Goal: Task Accomplishment & Management: Manage account settings

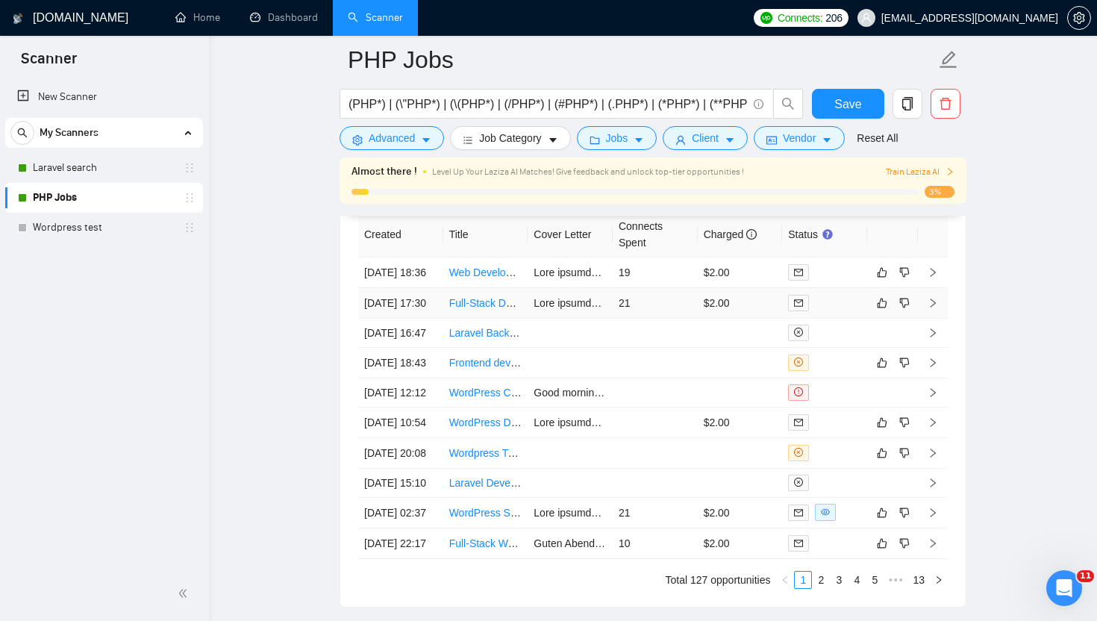
scroll to position [3864, 0]
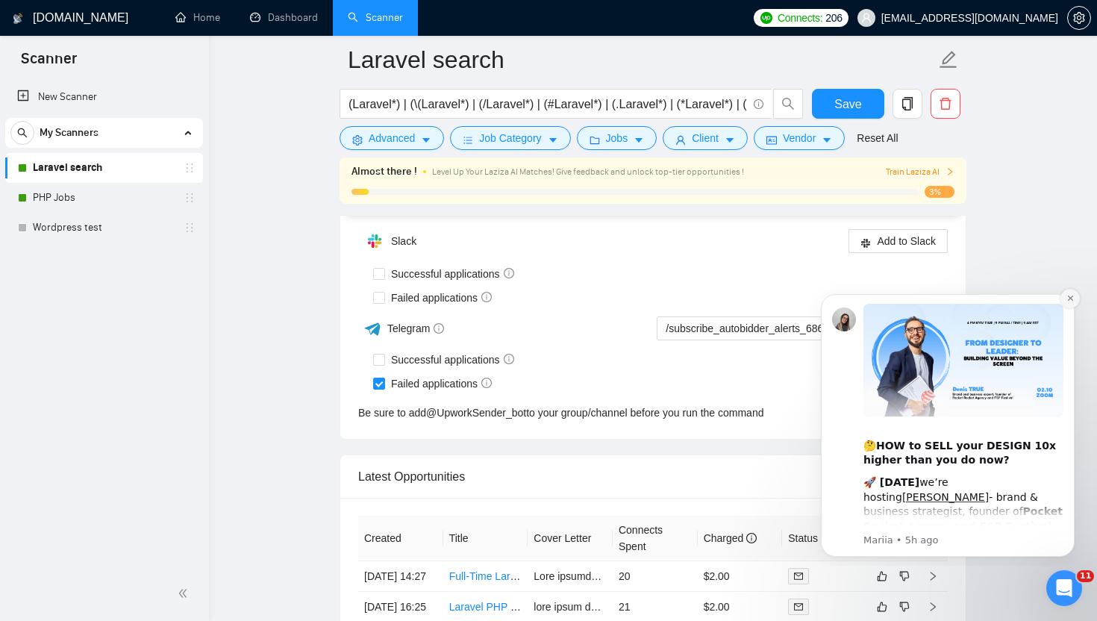
click at [1073, 299] on icon "Dismiss notification" at bounding box center [1071, 298] width 8 height 8
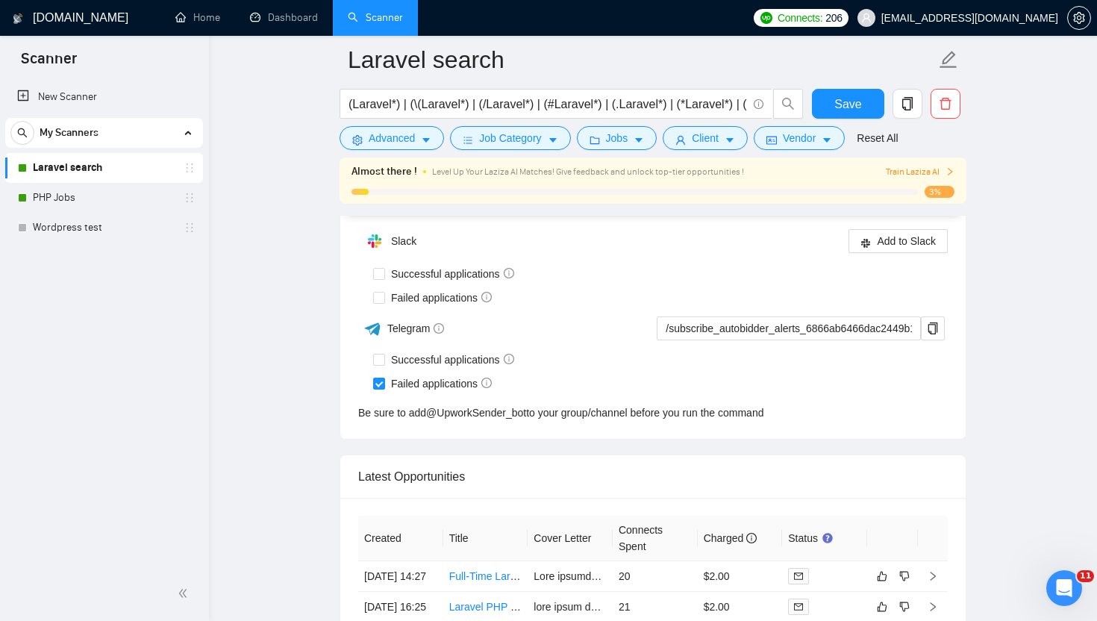
click at [66, 163] on link "Laravel search" at bounding box center [104, 168] width 142 height 30
click at [905, 101] on icon "copy" at bounding box center [907, 103] width 13 height 13
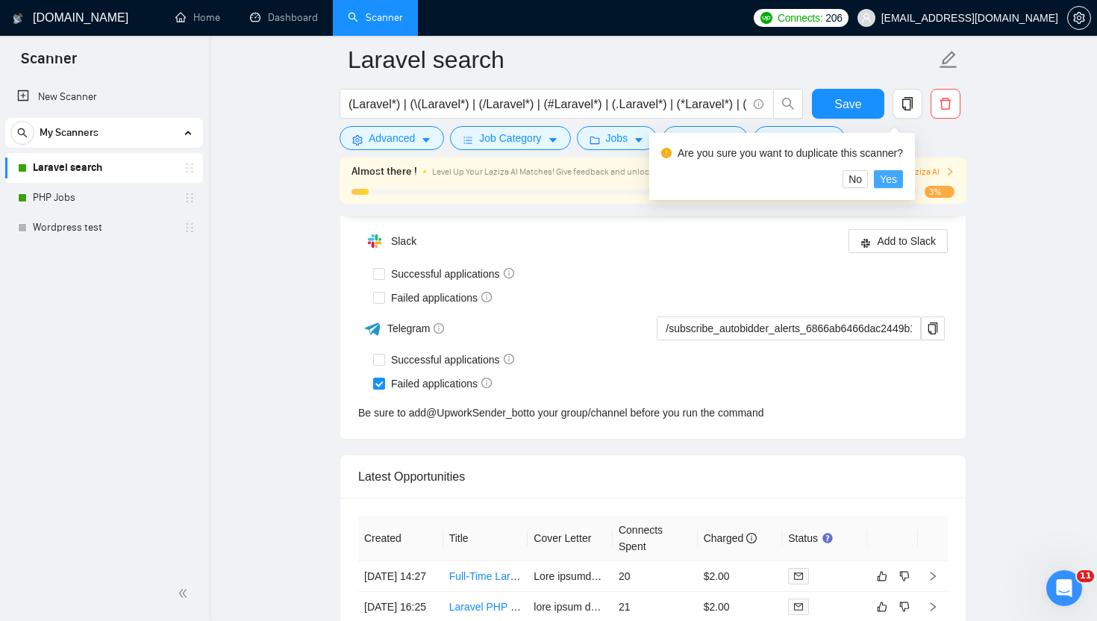
click at [897, 179] on span "Yes" at bounding box center [888, 179] width 17 height 16
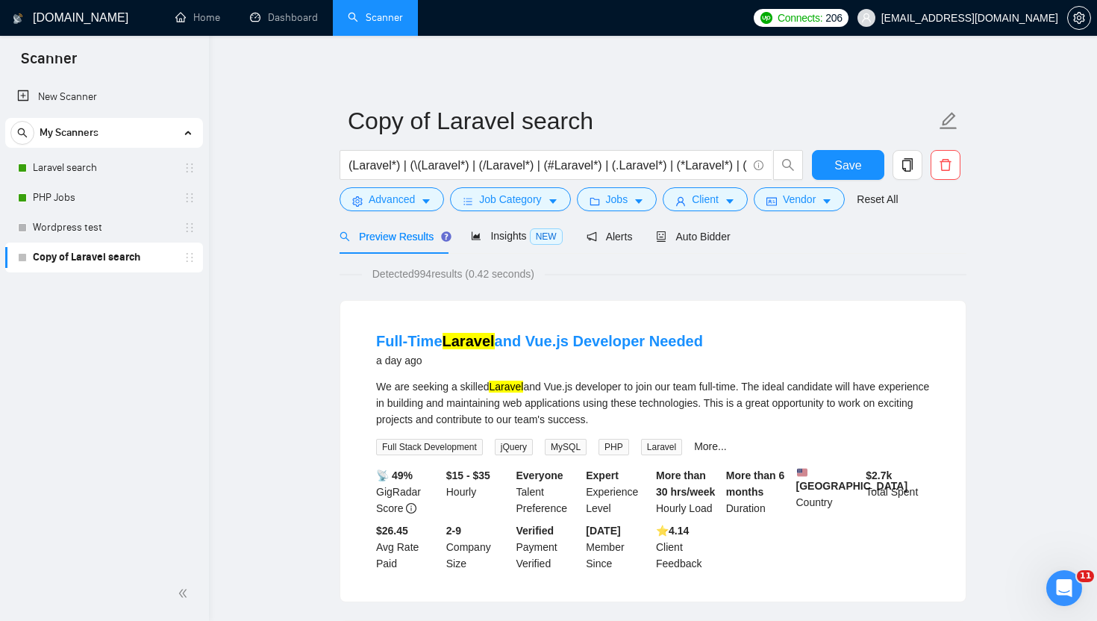
click at [110, 259] on link "Copy of Laravel search" at bounding box center [104, 258] width 142 height 30
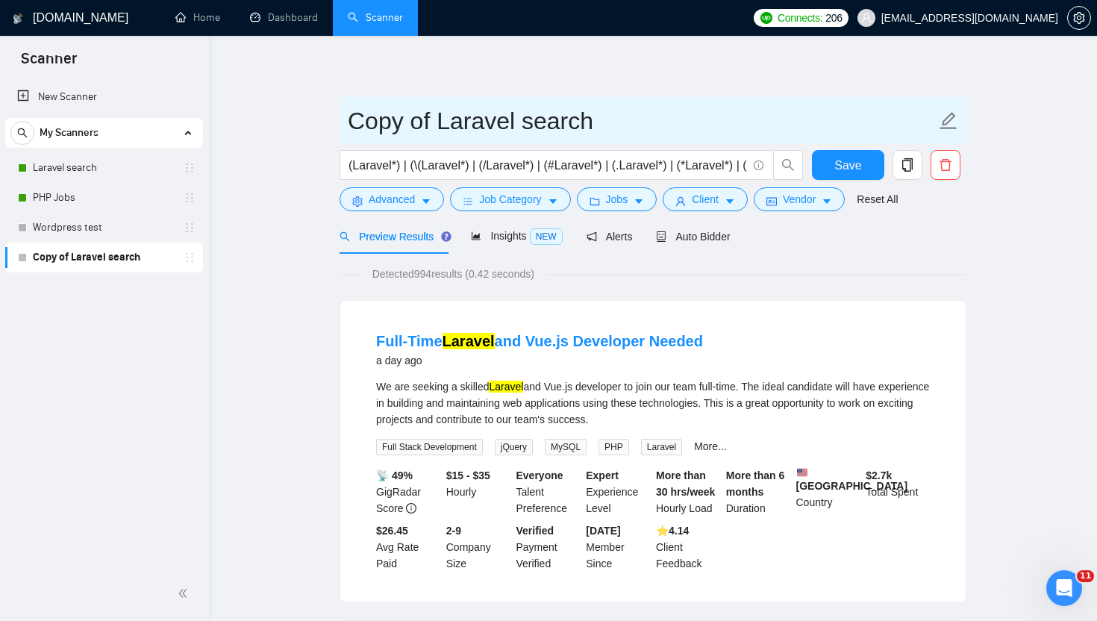
click at [949, 121] on icon "edit" at bounding box center [948, 120] width 19 height 19
type input "Copy of Laravel Alex"
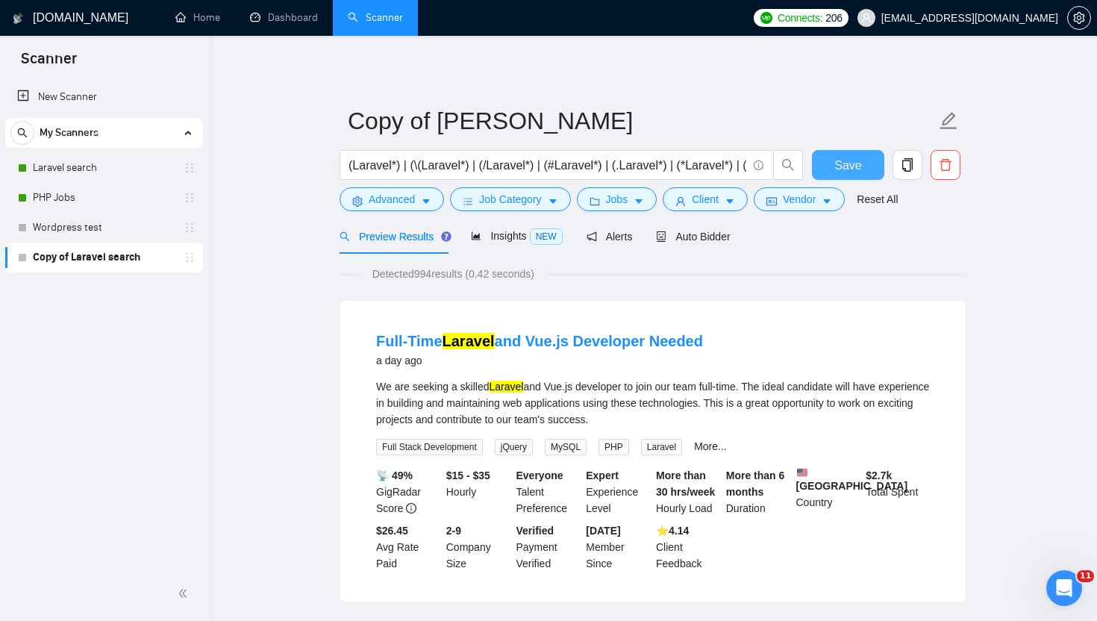
click at [838, 172] on span "Save" at bounding box center [848, 165] width 27 height 19
click at [714, 199] on span "Client" at bounding box center [705, 199] width 27 height 16
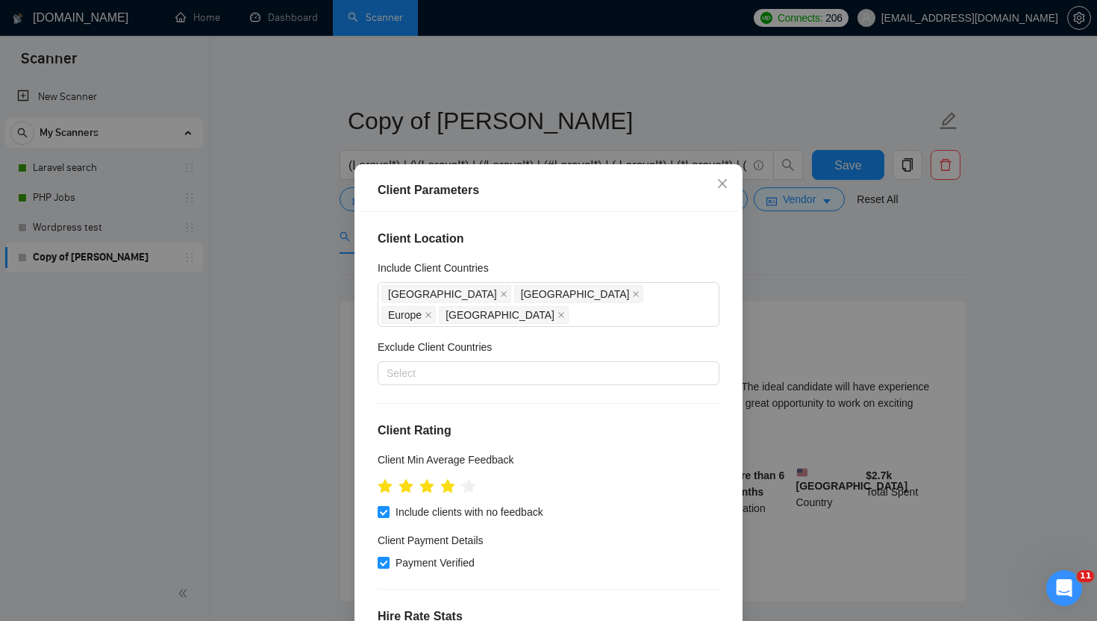
click at [811, 252] on div "Client Parameters Client Location Include Client Countries United States United…" at bounding box center [548, 310] width 1097 height 621
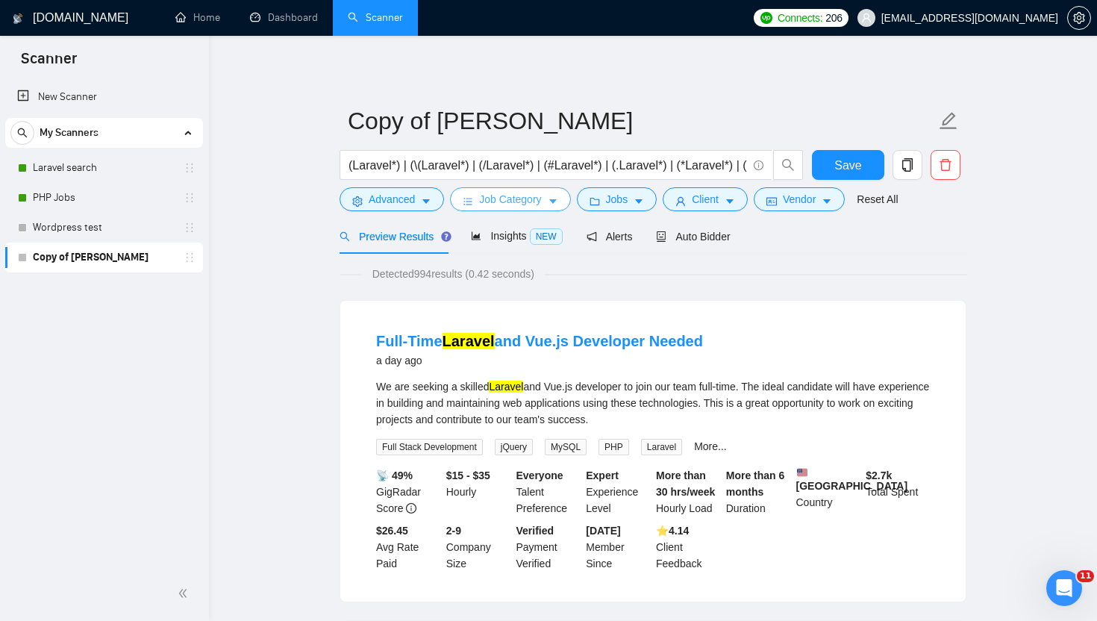
click at [488, 199] on span "Job Category" at bounding box center [510, 199] width 62 height 16
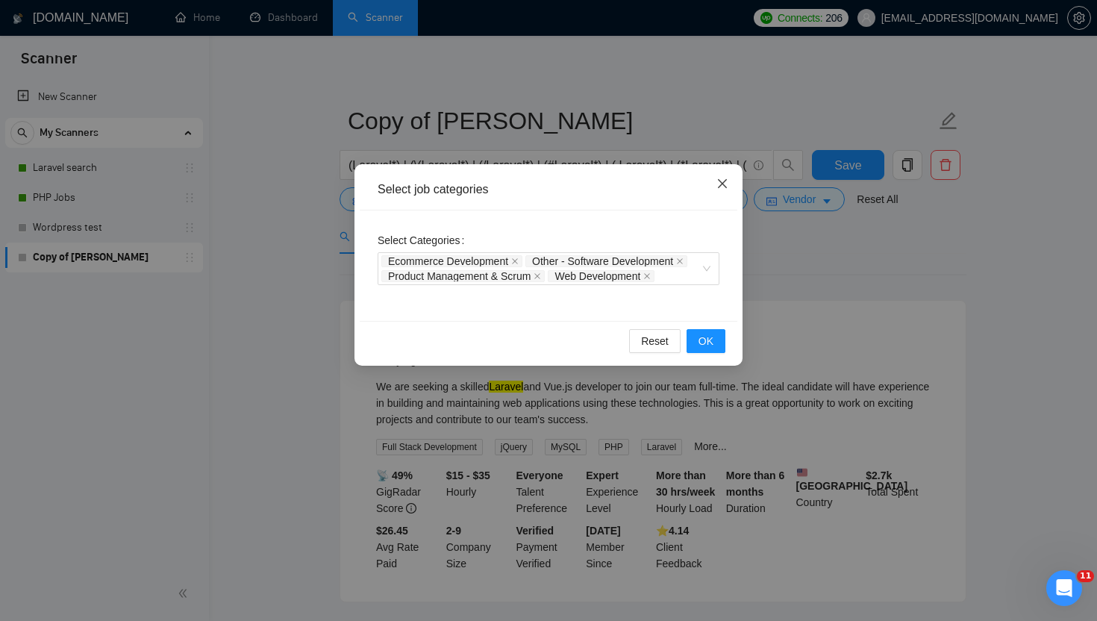
click at [731, 178] on span "Close" at bounding box center [722, 184] width 40 height 40
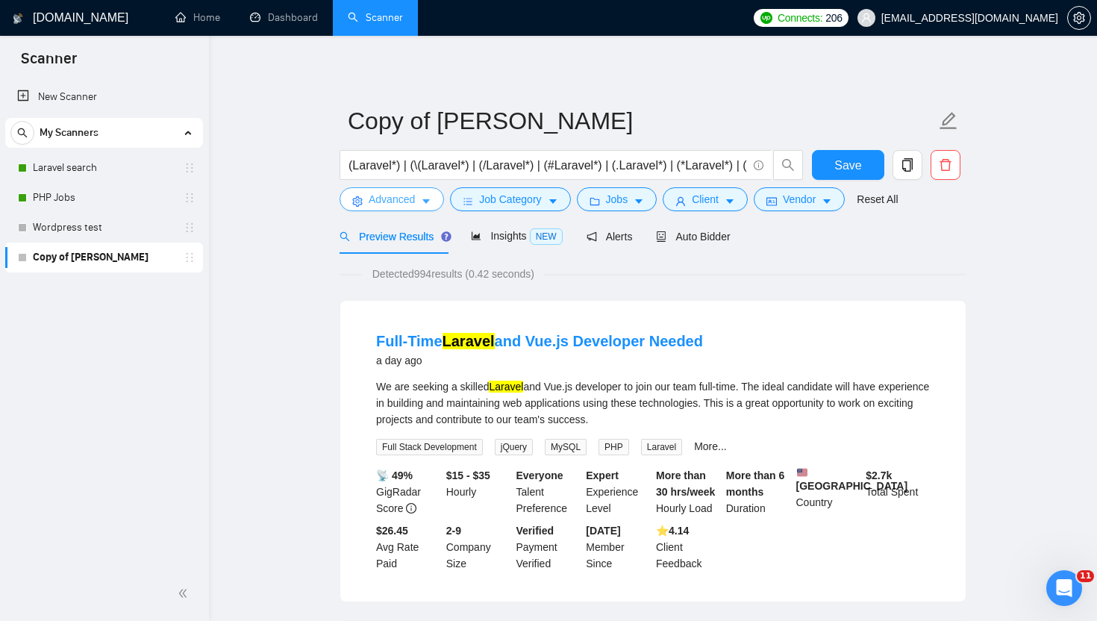
click at [403, 199] on span "Advanced" at bounding box center [392, 199] width 46 height 16
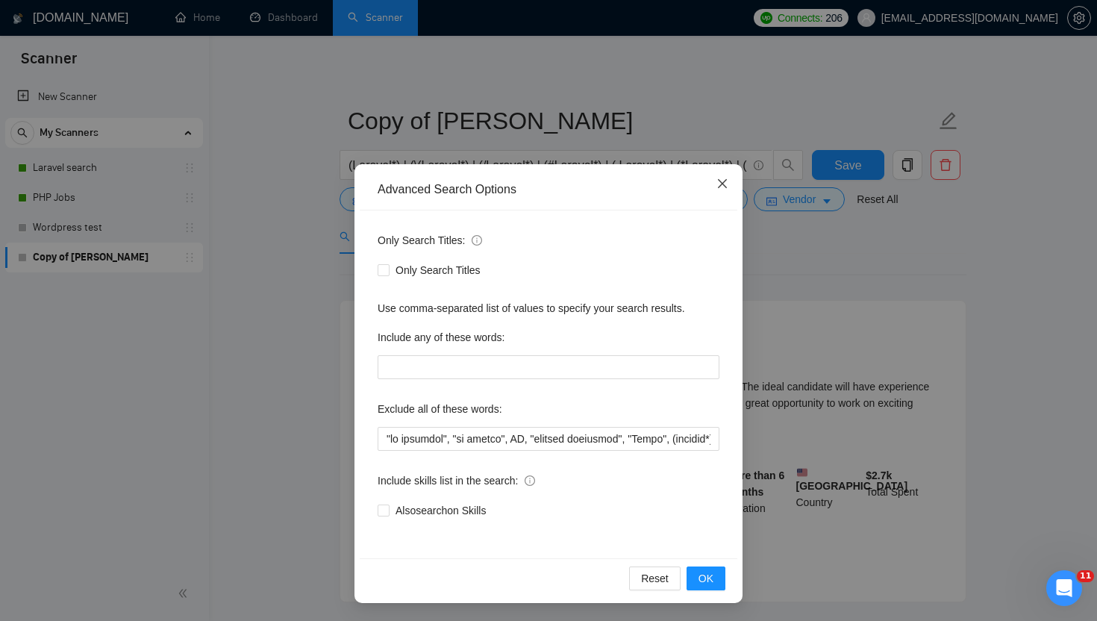
click at [722, 184] on icon "close" at bounding box center [722, 183] width 9 height 9
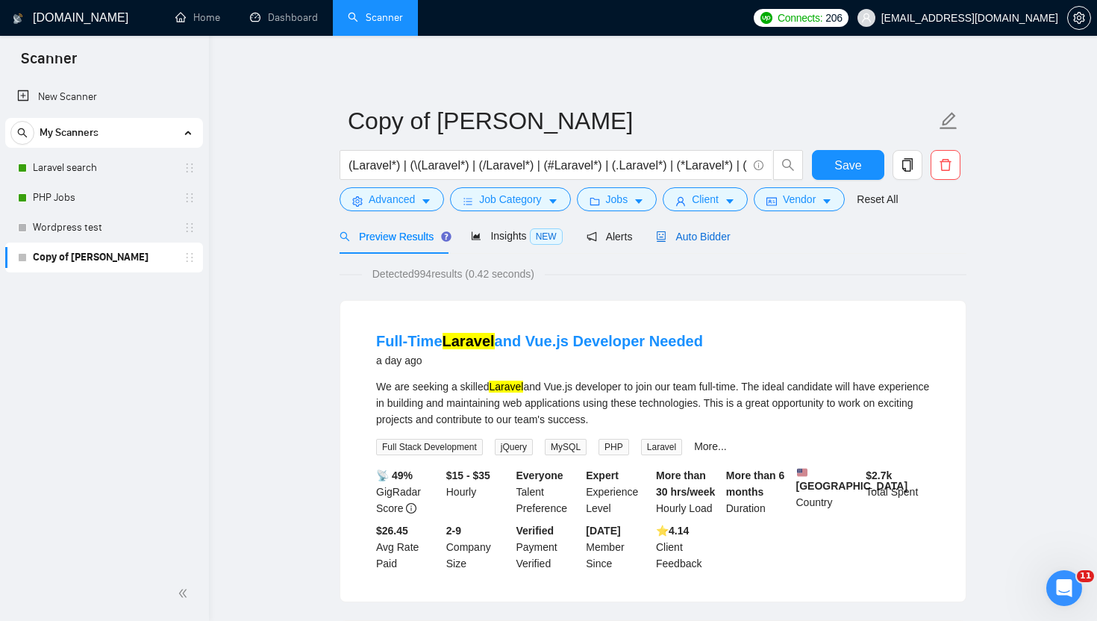
click at [717, 240] on span "Auto Bidder" at bounding box center [693, 237] width 74 height 12
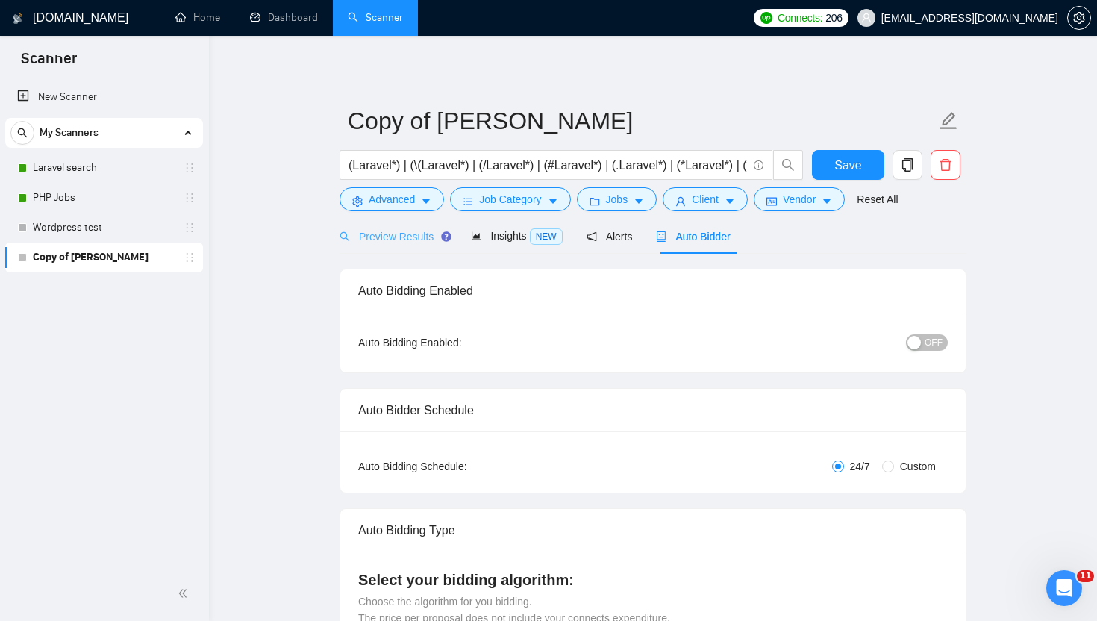
click at [402, 246] on div "Preview Results" at bounding box center [393, 236] width 107 height 35
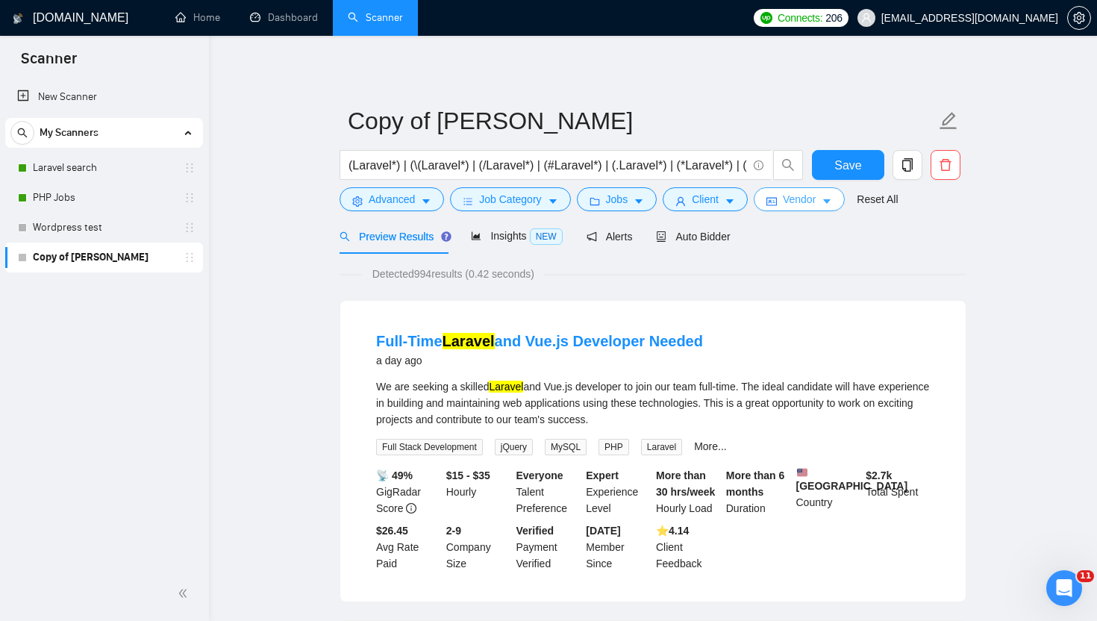
click at [777, 206] on icon "idcard" at bounding box center [772, 201] width 10 height 10
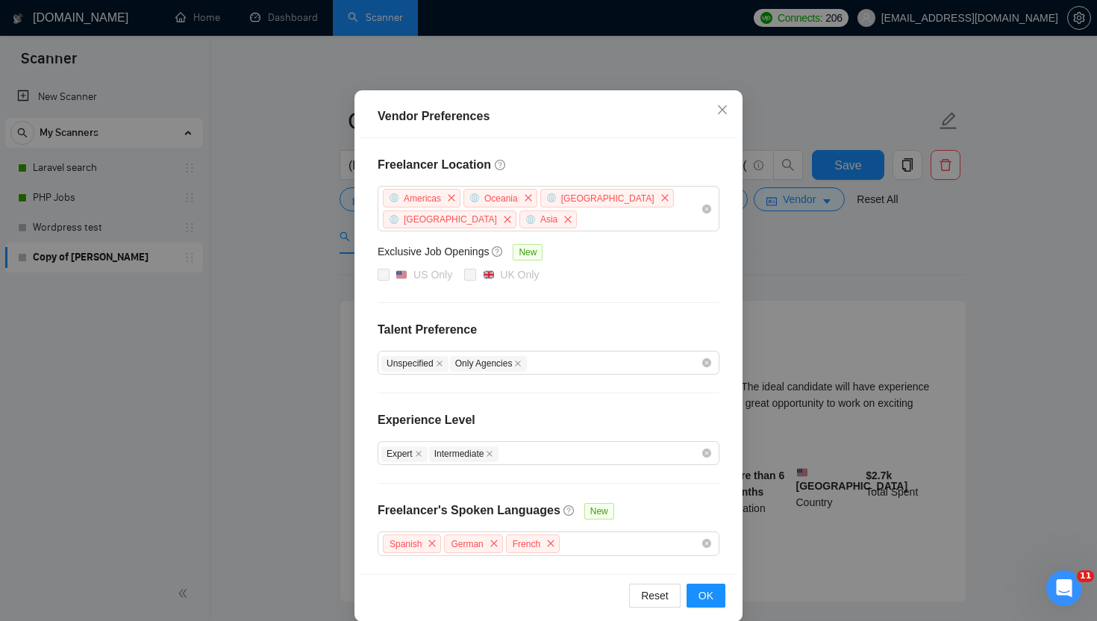
scroll to position [90, 0]
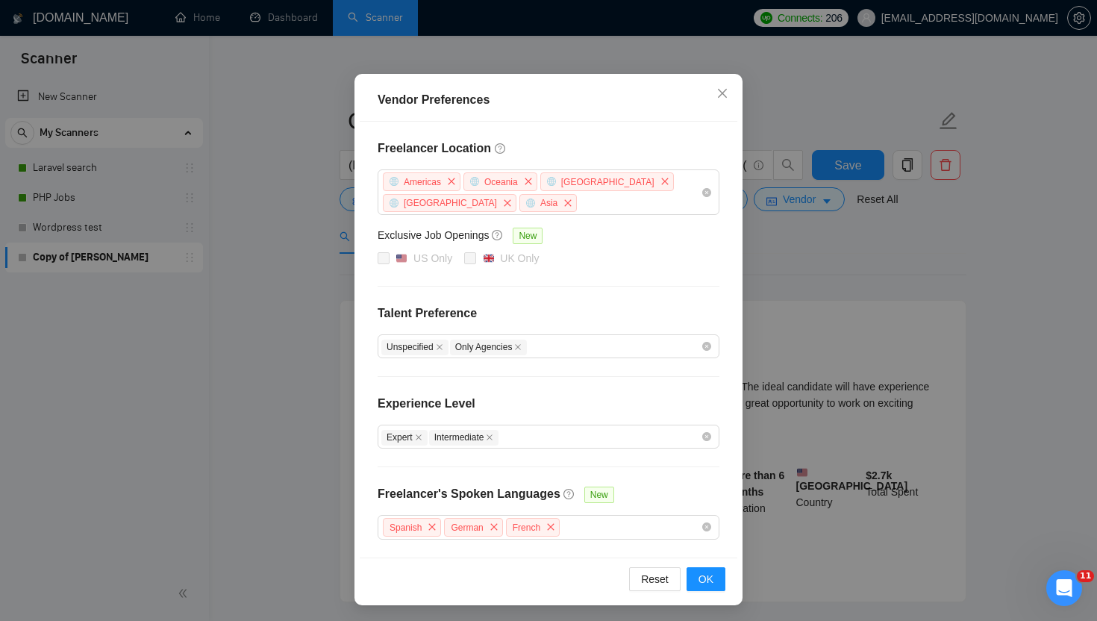
click at [867, 237] on div "Vendor Preferences Freelancer Location Americas Oceania Antarctica Africa Asia …" at bounding box center [548, 310] width 1097 height 621
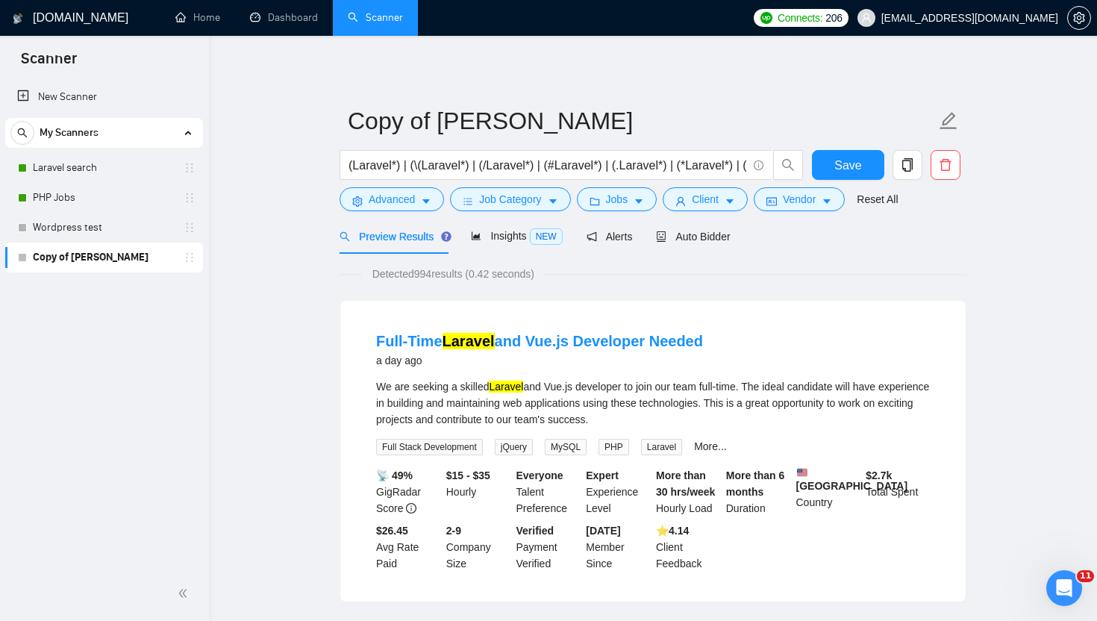
scroll to position [16, 0]
click at [702, 208] on button "Client" at bounding box center [705, 199] width 85 height 24
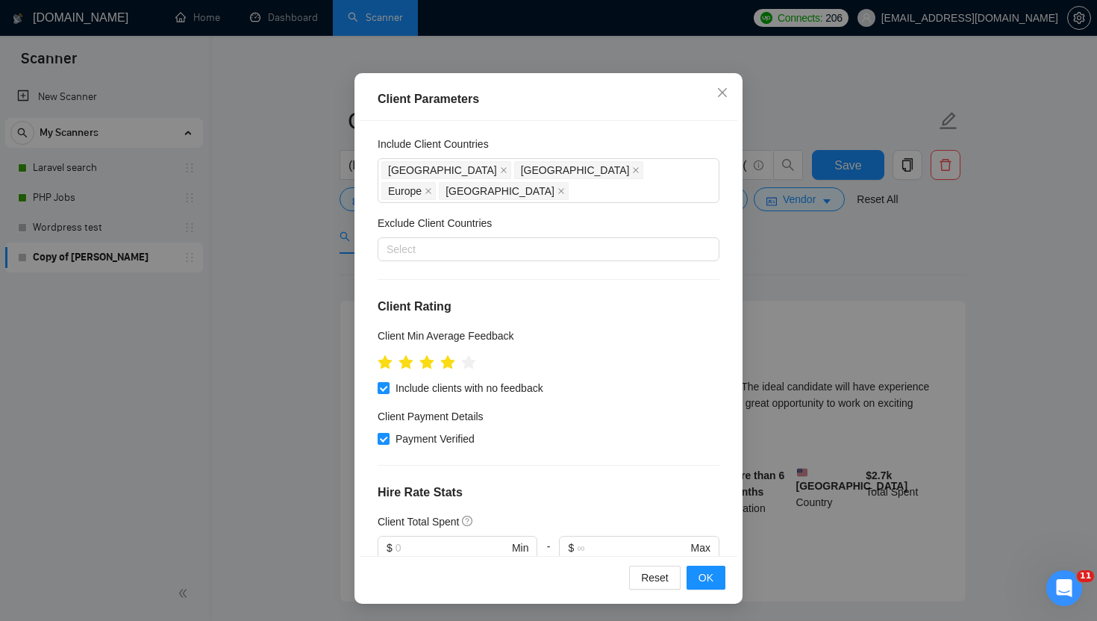
scroll to position [0, 0]
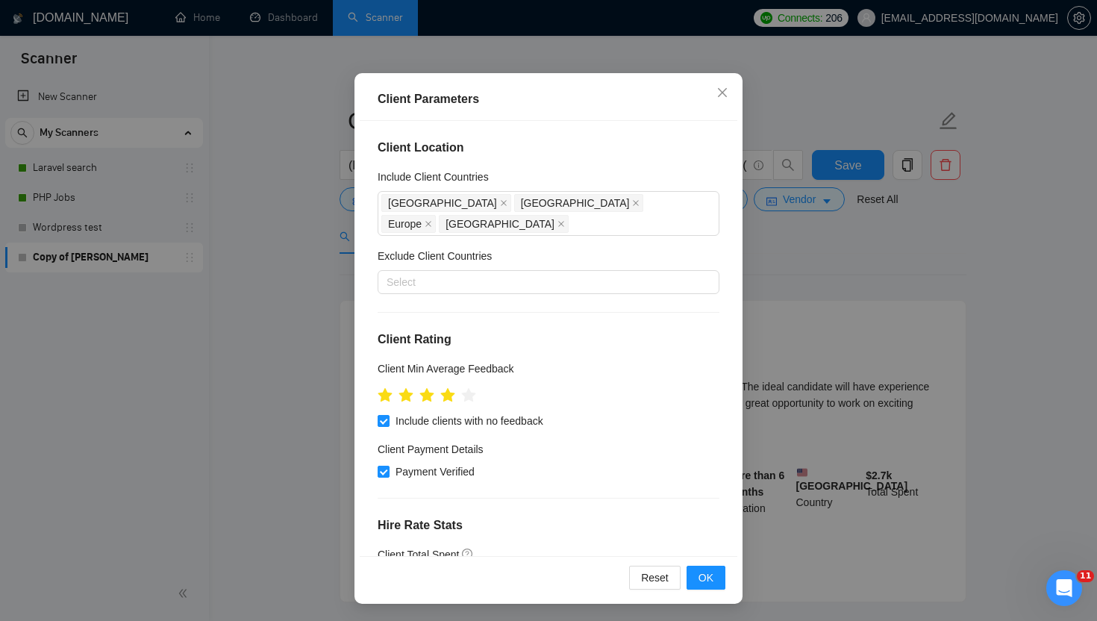
click at [779, 273] on div "Client Parameters Client Location Include Client Countries United States United…" at bounding box center [548, 310] width 1097 height 621
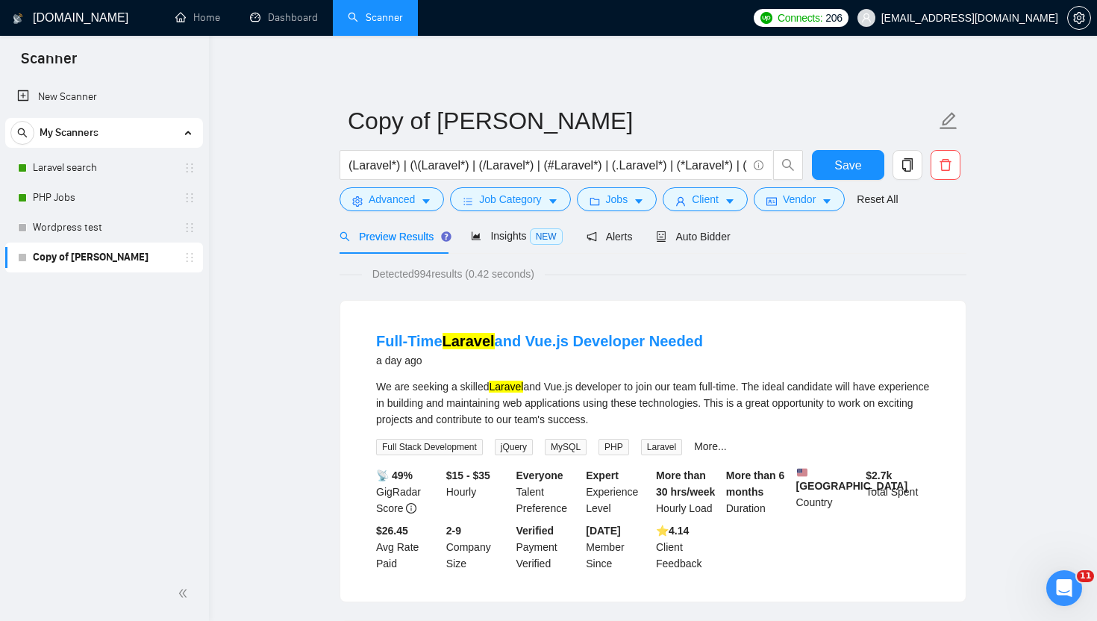
scroll to position [16, 0]
click at [504, 199] on span "Job Category" at bounding box center [510, 199] width 62 height 16
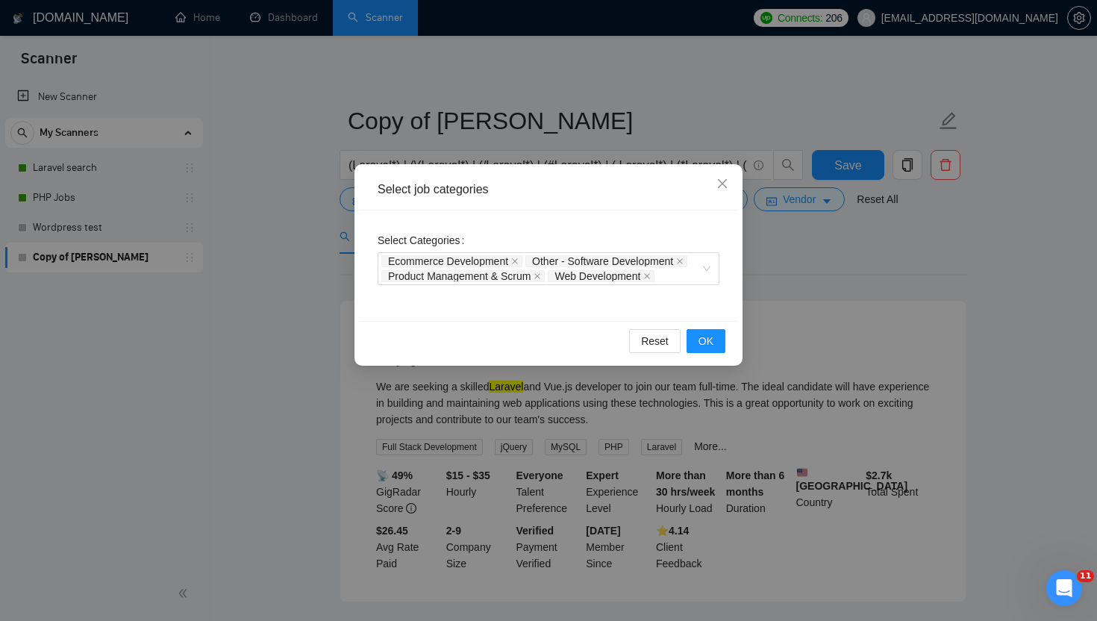
click at [823, 258] on div "Select job categories Select Categories Ecommerce Development Other - Software …" at bounding box center [548, 310] width 1097 height 621
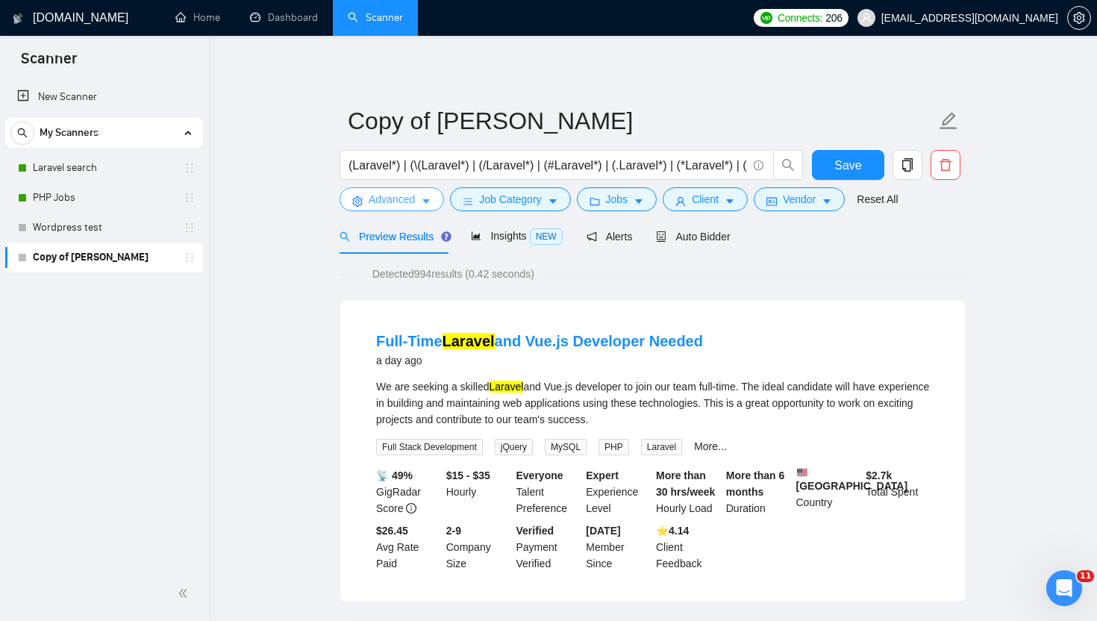
click at [387, 200] on span "Advanced" at bounding box center [392, 199] width 46 height 16
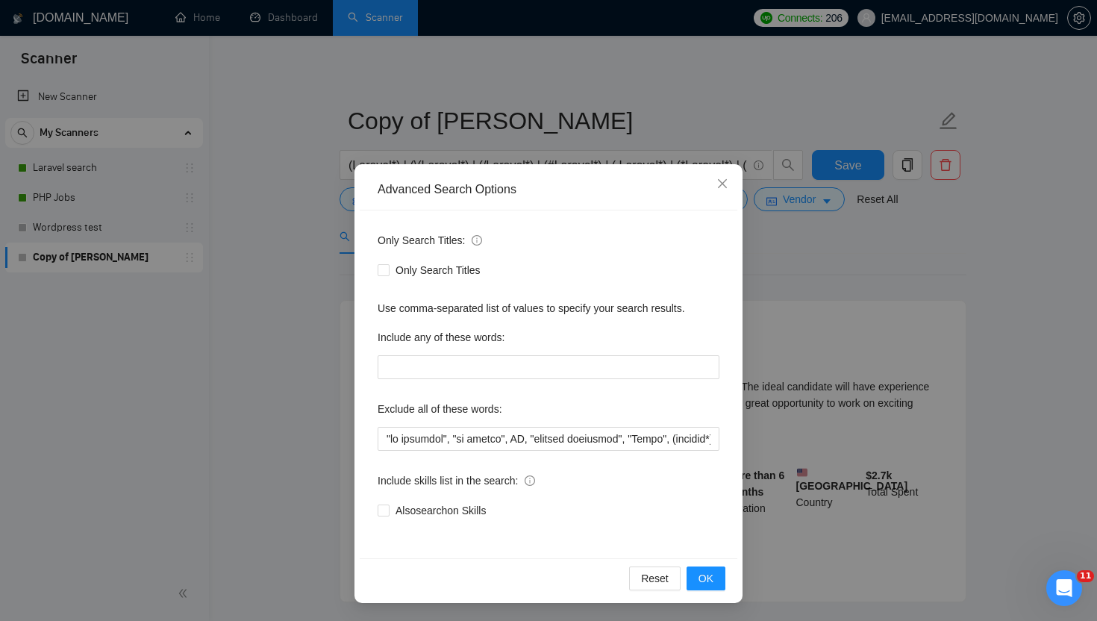
click at [862, 293] on div "Advanced Search Options Only Search Titles: Only Search Titles Use comma-separa…" at bounding box center [548, 310] width 1097 height 621
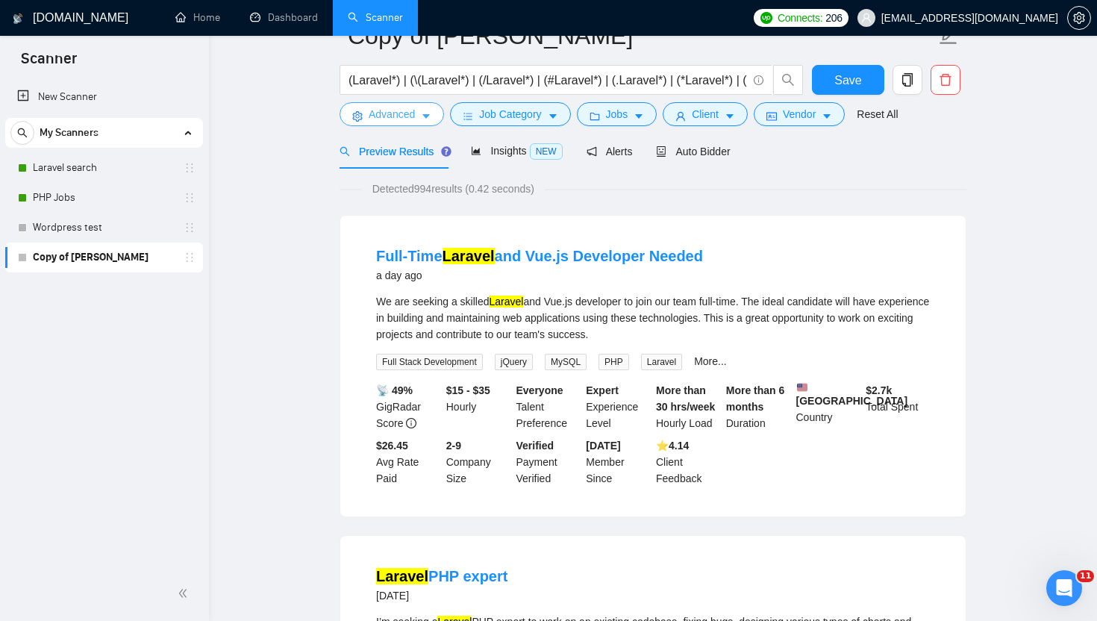
scroll to position [0, 0]
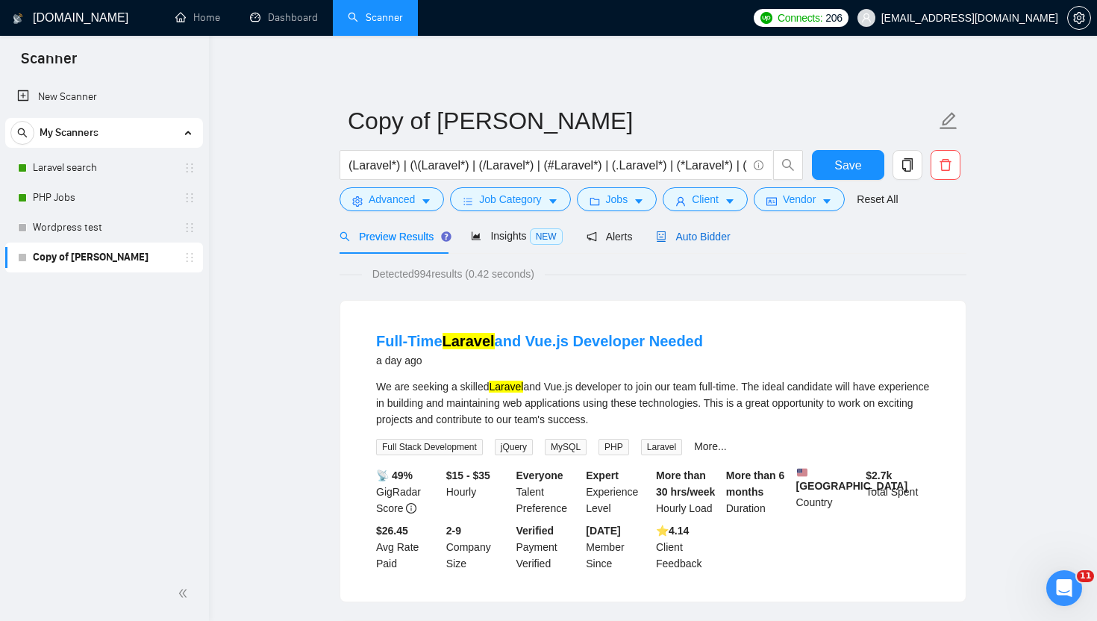
click at [699, 240] on span "Auto Bidder" at bounding box center [693, 237] width 74 height 12
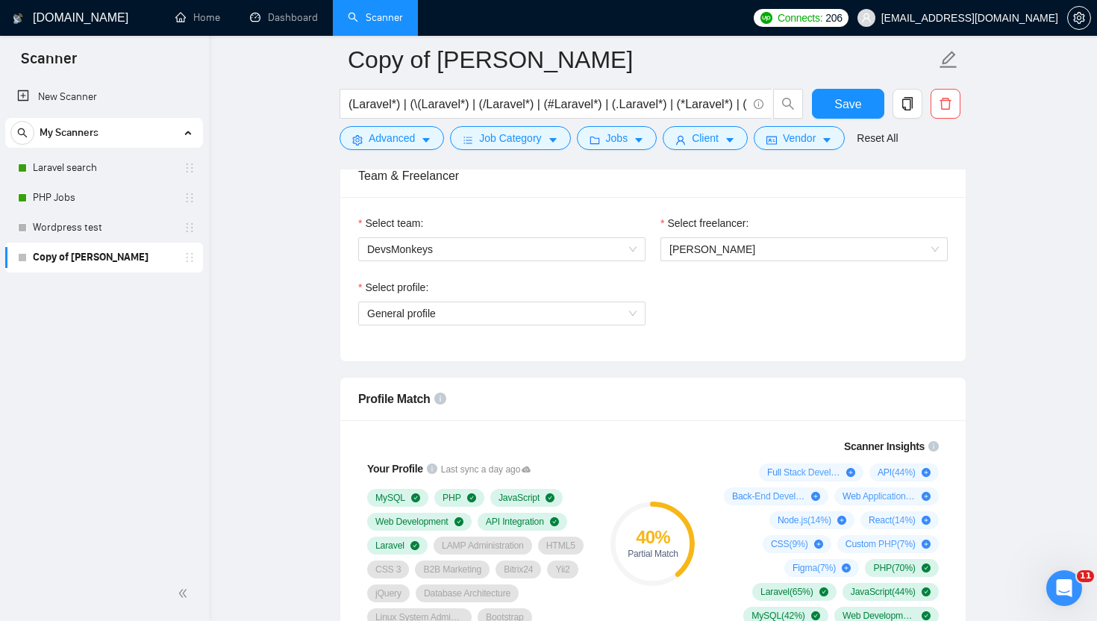
scroll to position [780, 0]
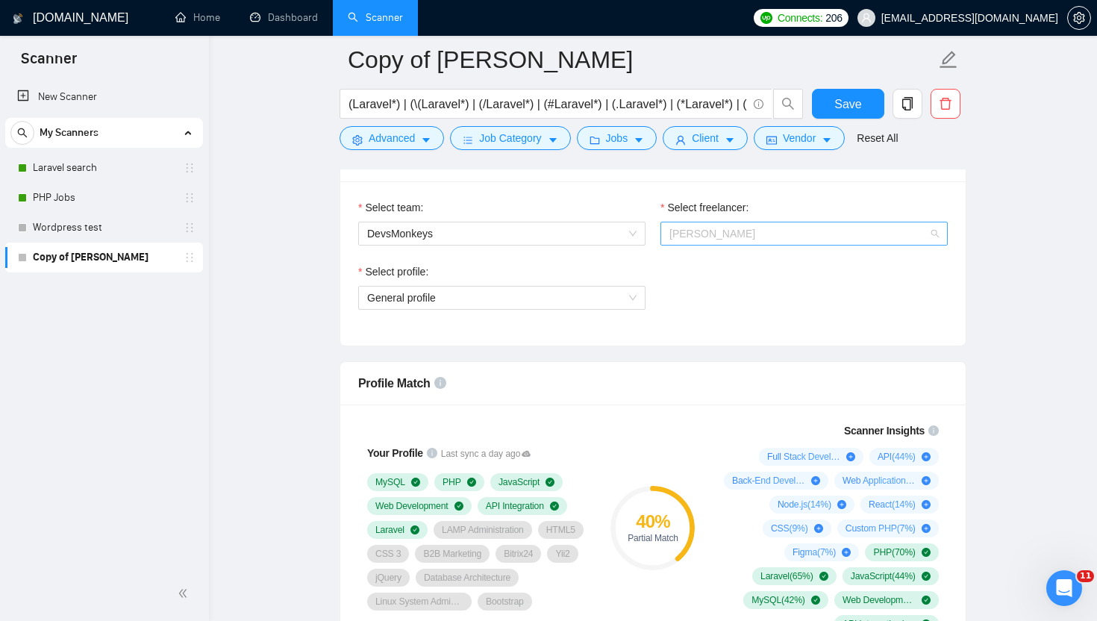
click at [854, 235] on span "[PERSON_NAME]" at bounding box center [804, 233] width 269 height 22
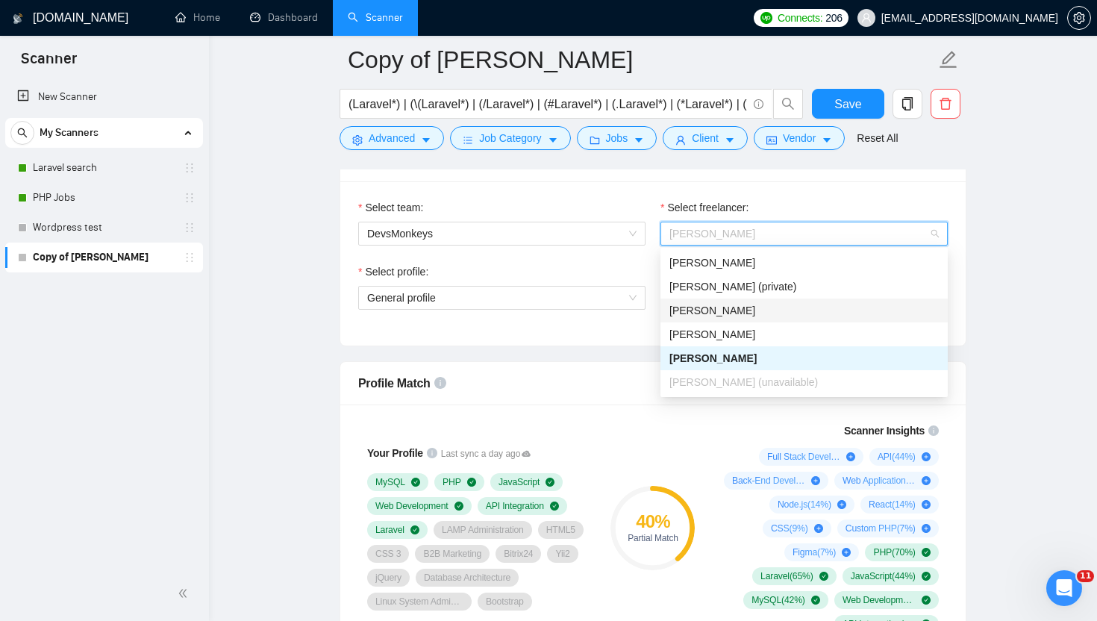
click at [772, 318] on div "Aleksey Shutiy" at bounding box center [804, 310] width 269 height 16
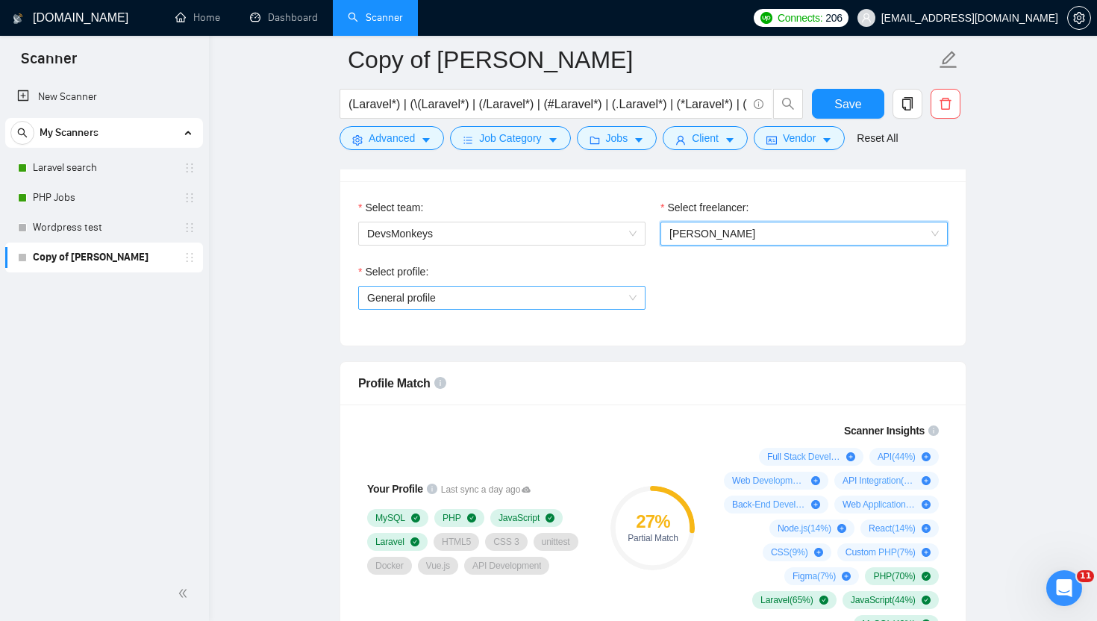
click at [452, 305] on span "General profile" at bounding box center [501, 298] width 269 height 22
click at [722, 308] on div "Select profile: General profile" at bounding box center [653, 296] width 605 height 64
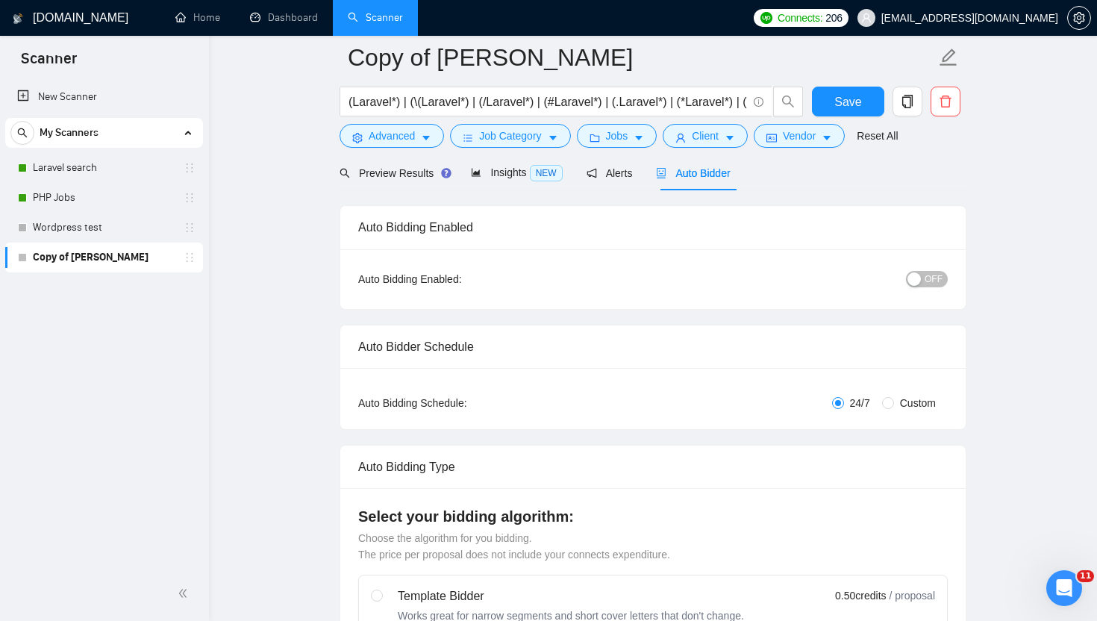
scroll to position [52, 0]
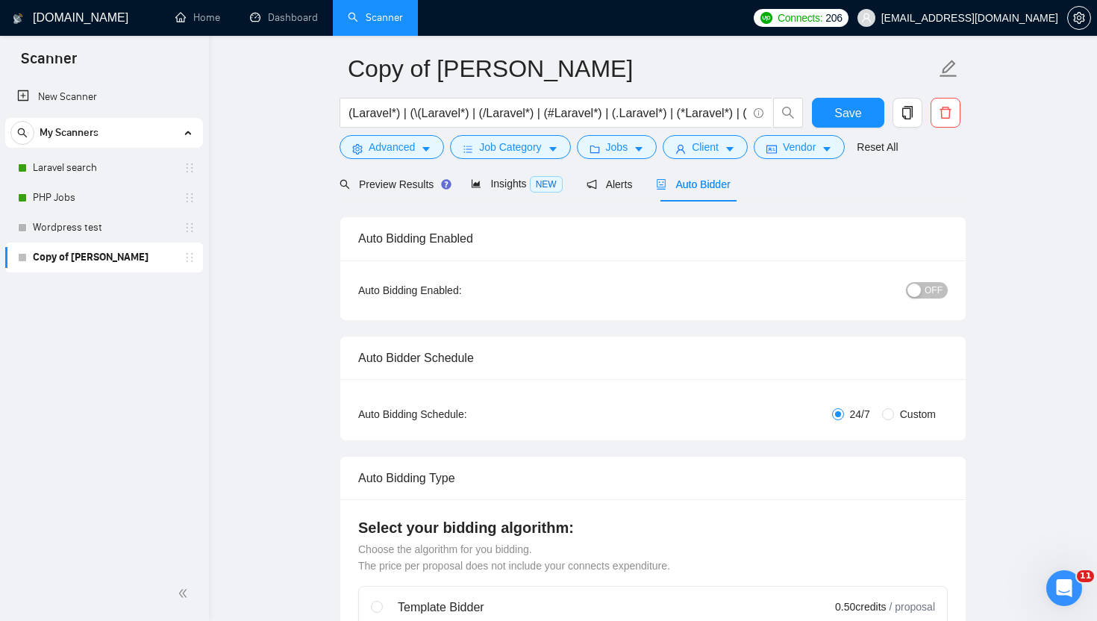
click at [936, 292] on span "OFF" at bounding box center [934, 290] width 18 height 16
click at [851, 114] on span "Save" at bounding box center [848, 113] width 27 height 19
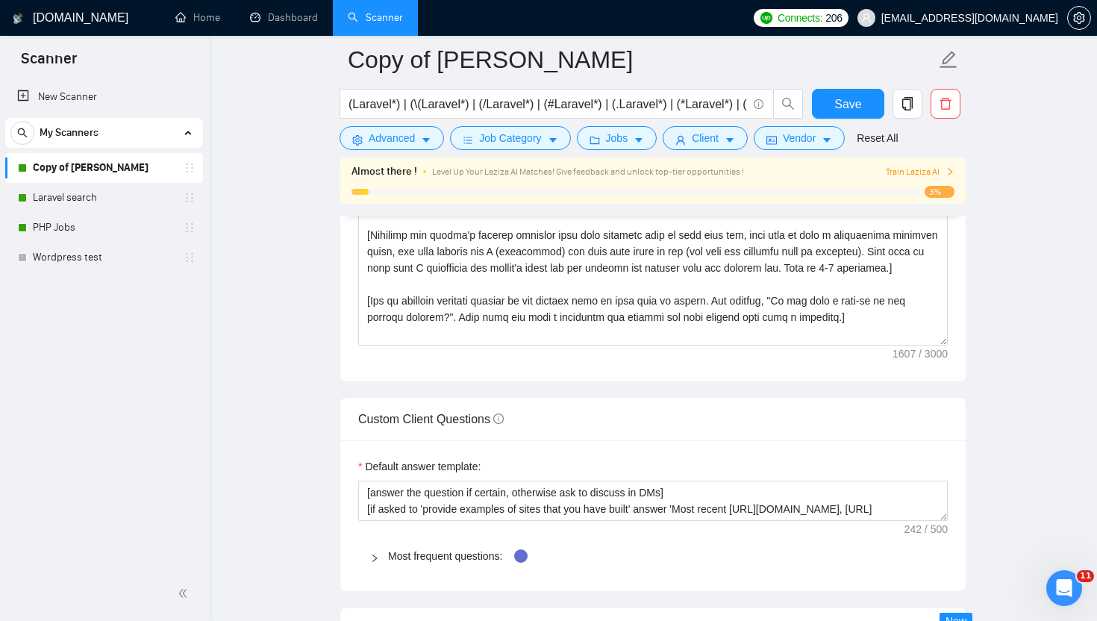
scroll to position [1862, 0]
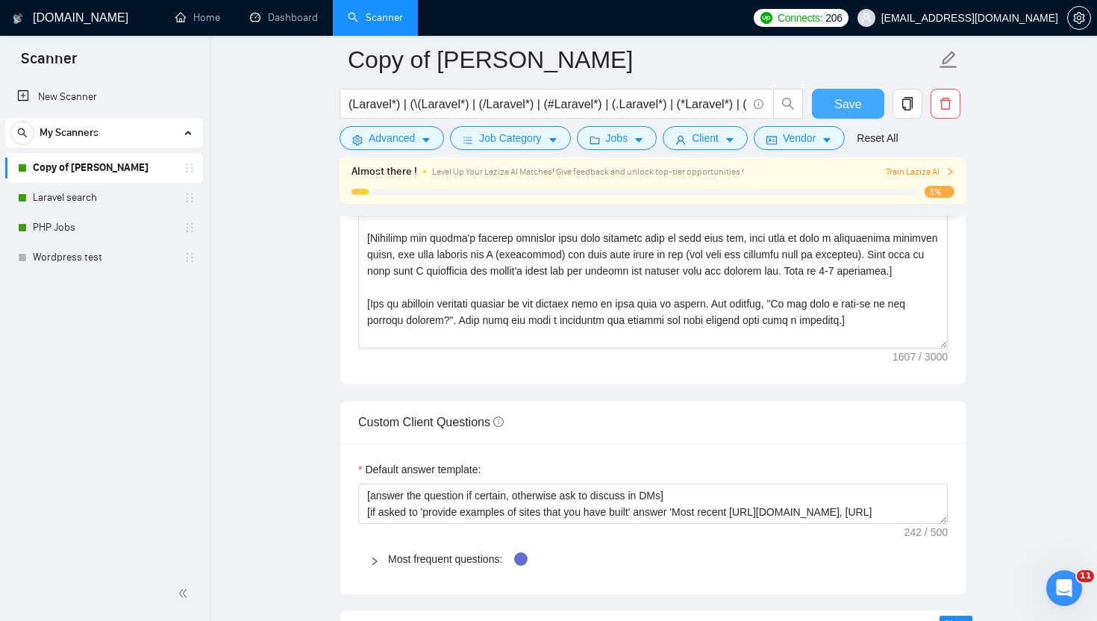
click at [861, 112] on button "Save" at bounding box center [848, 104] width 72 height 30
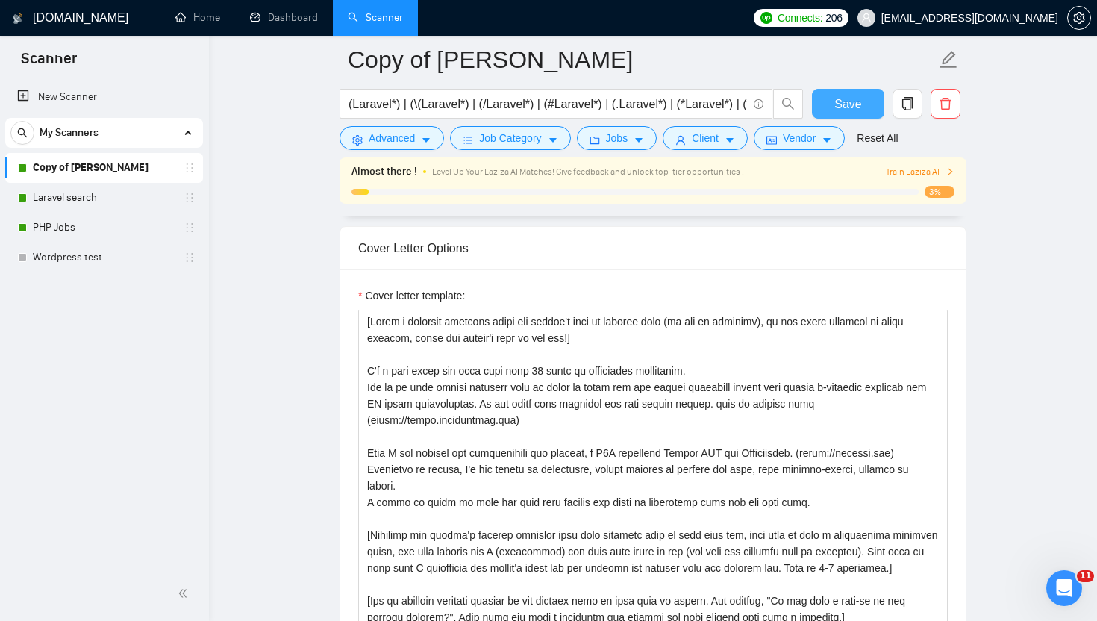
scroll to position [1564, 0]
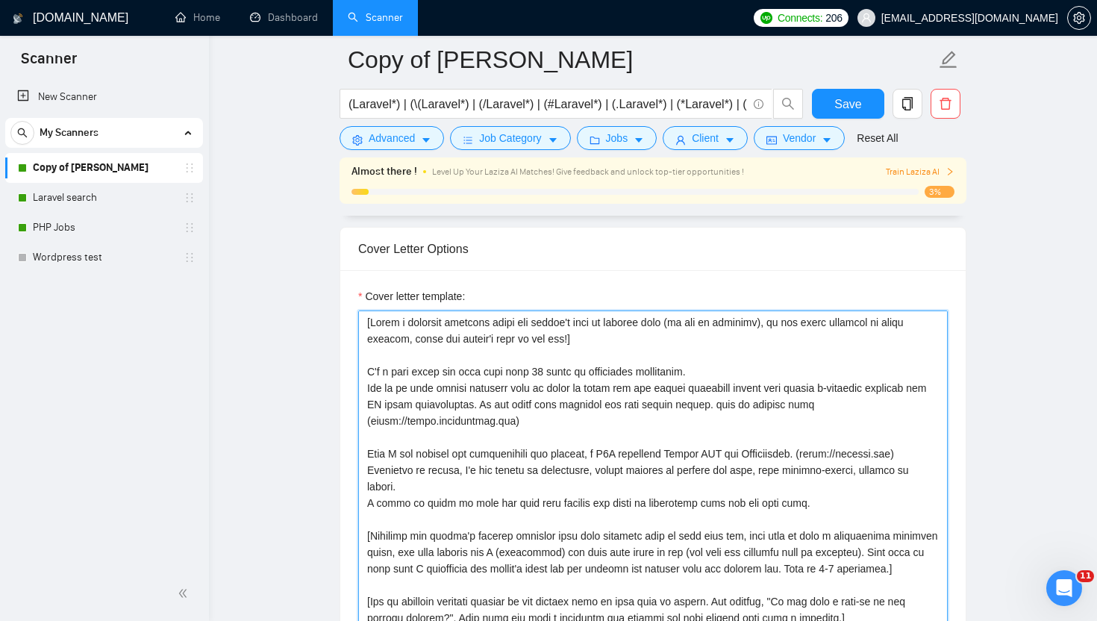
click at [432, 422] on textarea "Cover letter template:" at bounding box center [653, 479] width 590 height 336
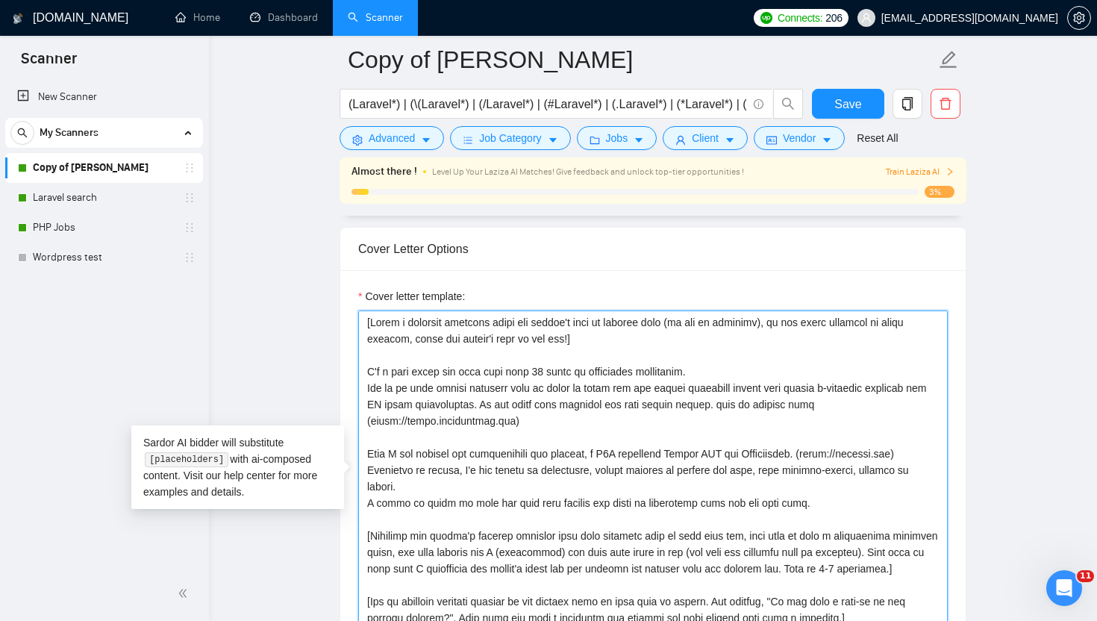
drag, startPoint x: 659, startPoint y: 385, endPoint x: 805, endPoint y: 496, distance: 183.8
click at [659, 385] on textarea "Cover letter template:" at bounding box center [653, 479] width 590 height 336
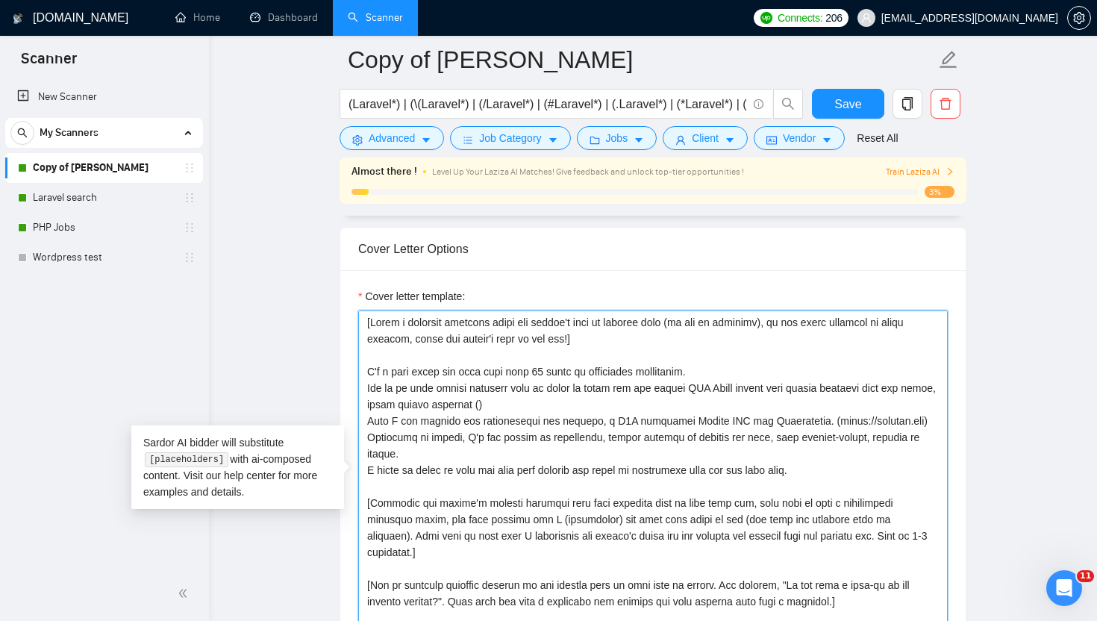
paste textarea "https://bookboost.io/"
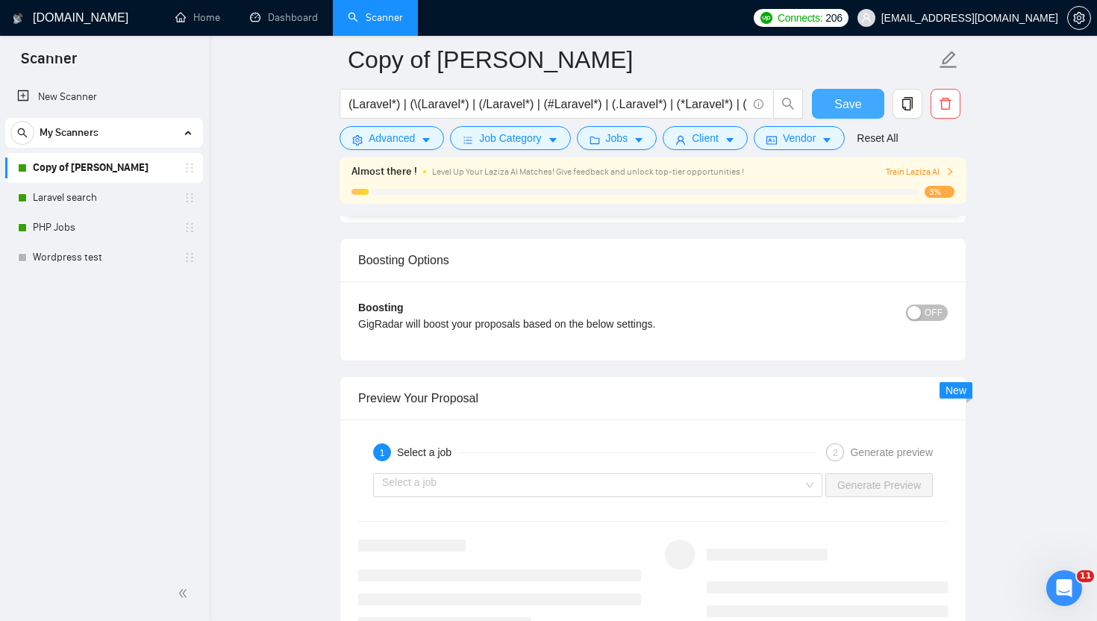
scroll to position [2627, 0]
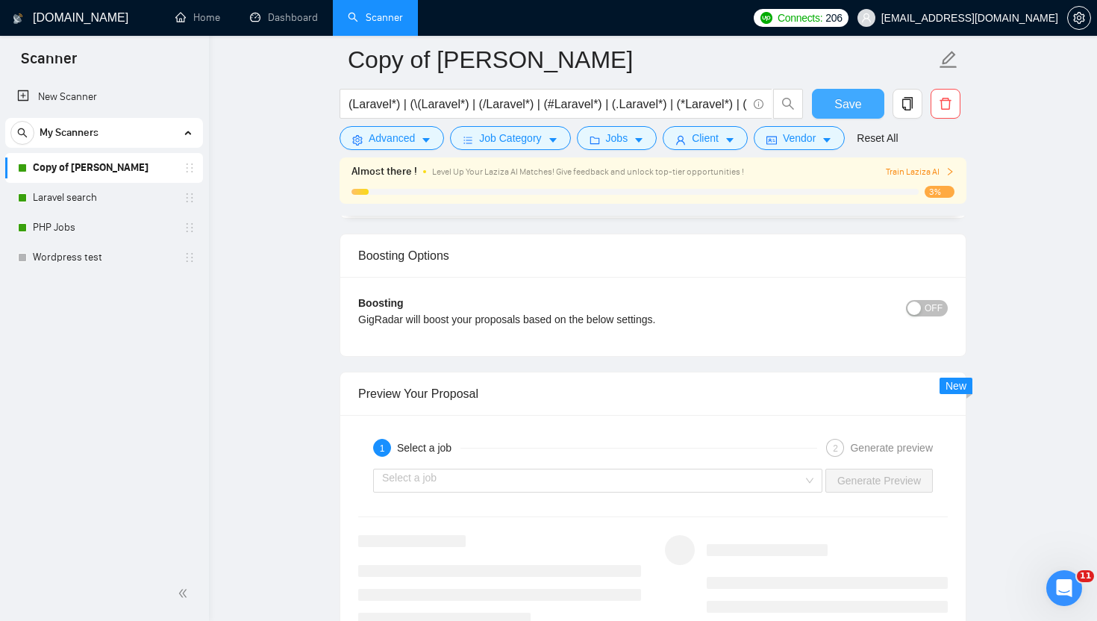
type textarea "[Write a personal greeting using the client's name or company name (if any is p…"
click at [833, 100] on button "Save" at bounding box center [848, 104] width 72 height 30
